Goal: Task Accomplishment & Management: Manage account settings

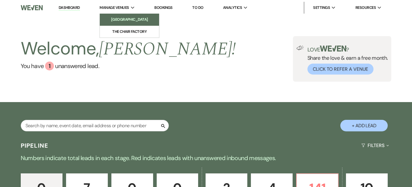
click at [126, 18] on li "[GEOGRAPHIC_DATA]" at bounding box center [129, 20] width 53 height 6
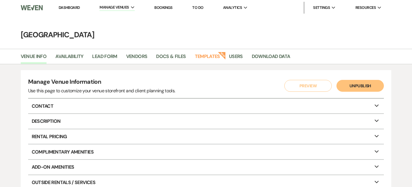
click at [70, 7] on link "Dashboard" at bounding box center [69, 7] width 21 height 5
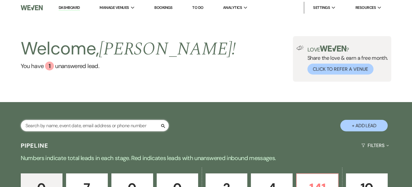
click at [96, 125] on input "text" at bounding box center [95, 126] width 148 height 12
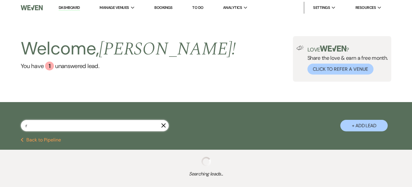
type input "ra"
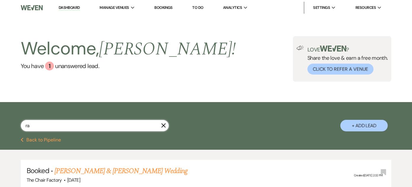
select select "9"
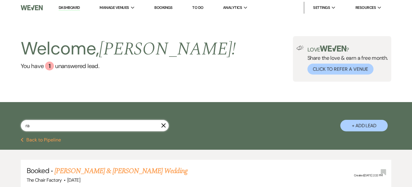
select select "9"
select select "5"
select select "6"
select select "8"
select select "7"
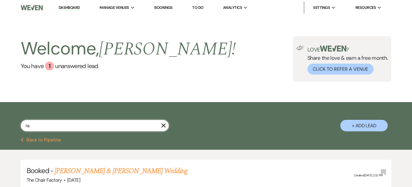
select select "8"
select select "4"
select select "8"
select select "11"
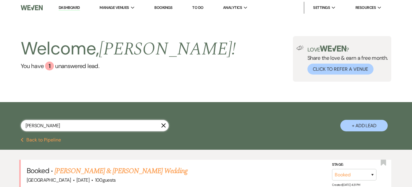
type input "[PERSON_NAME]"
drag, startPoint x: 96, startPoint y: 125, endPoint x: 79, endPoint y: 172, distance: 49.5
click at [79, 172] on link "[PERSON_NAME] & [PERSON_NAME] Wedding" at bounding box center [121, 171] width 133 height 11
